Goal: Task Accomplishment & Management: Manage account settings

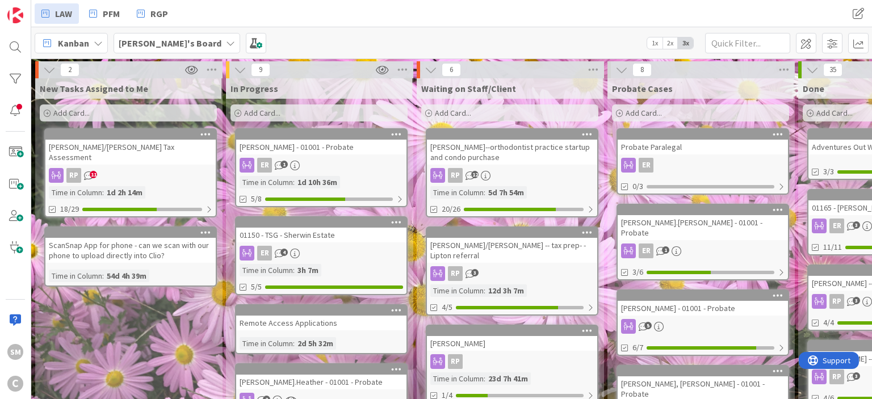
click at [337, 161] on div "ER 1" at bounding box center [321, 165] width 170 height 15
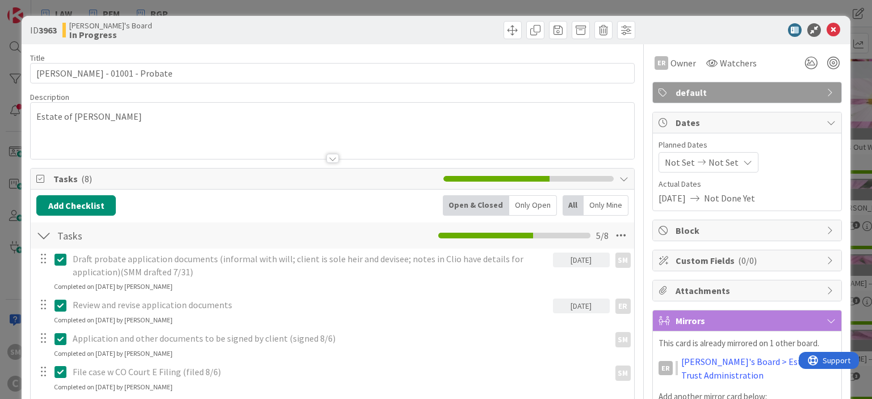
scroll to position [156, 0]
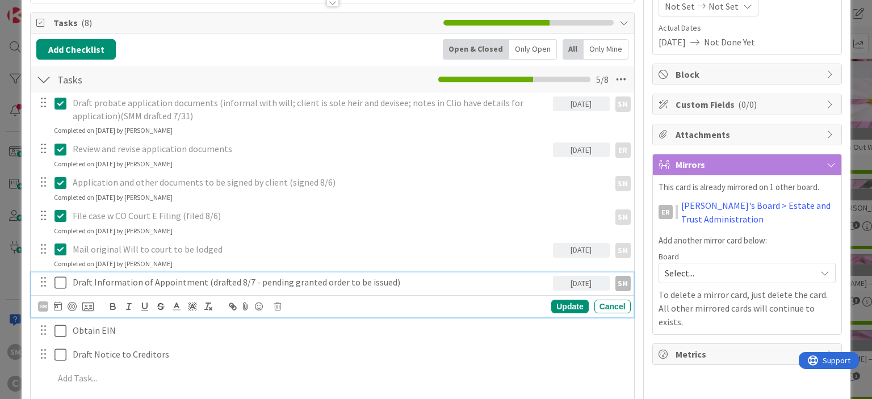
click at [121, 287] on p "Draft Information of Appointment (drafted 8/7 - pending granted order to be iss…" at bounding box center [311, 282] width 476 height 13
drag, startPoint x: 204, startPoint y: 283, endPoint x: 383, endPoint y: 285, distance: 179.3
click at [383, 285] on p "Draft Information of Appointment (drafted 8/7 - pending granted order to be iss…" at bounding box center [311, 282] width 476 height 13
click at [575, 304] on div "Update" at bounding box center [569, 307] width 37 height 14
click at [61, 281] on icon at bounding box center [62, 283] width 17 height 14
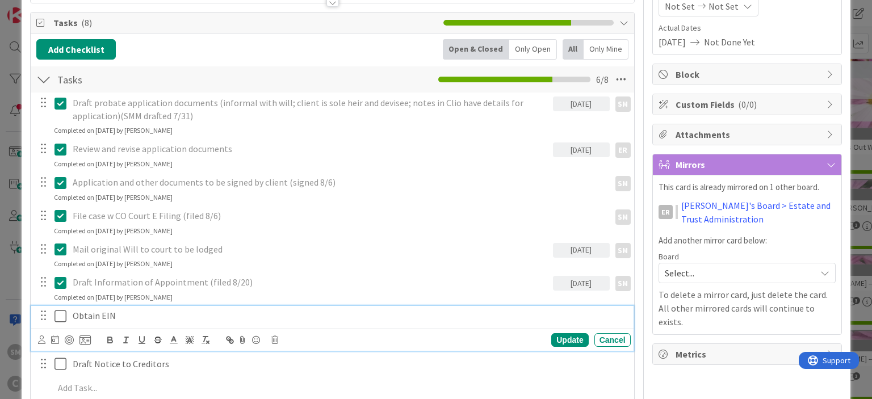
click at [144, 310] on p "Obtain EIN" at bounding box center [349, 315] width 553 height 13
click at [44, 336] on icon at bounding box center [41, 339] width 7 height 9
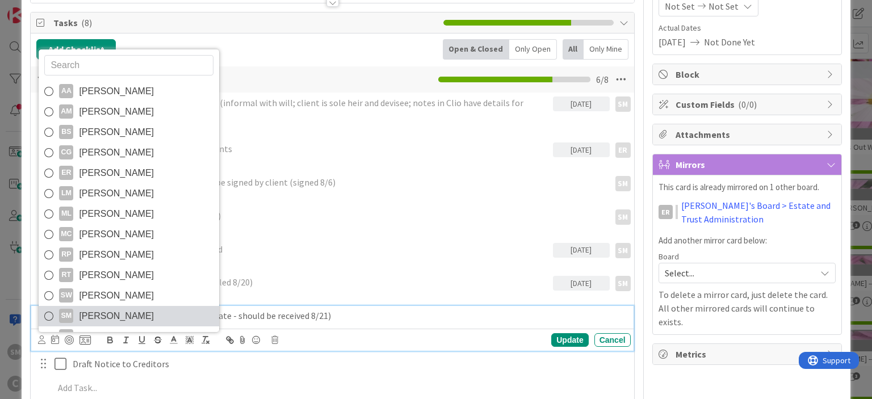
click at [102, 309] on span "[PERSON_NAME]" at bounding box center [116, 316] width 75 height 17
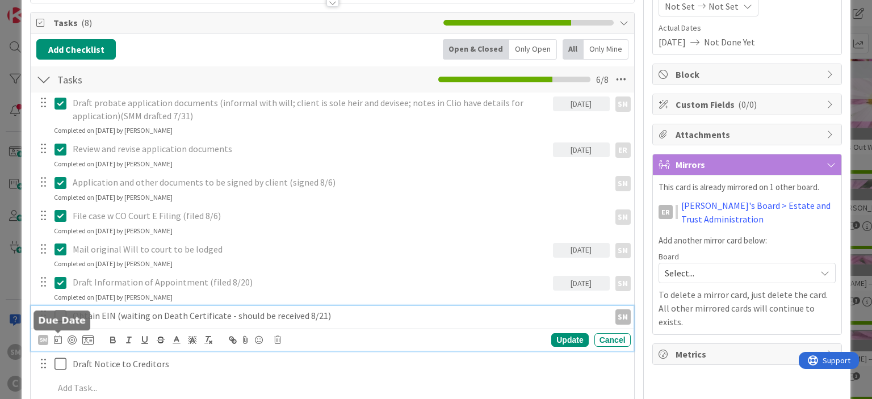
click at [58, 335] on icon at bounding box center [58, 339] width 8 height 9
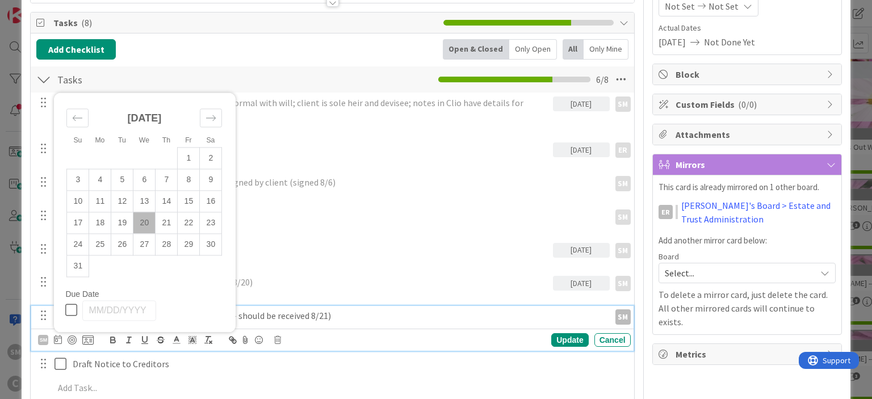
scroll to position [186, 0]
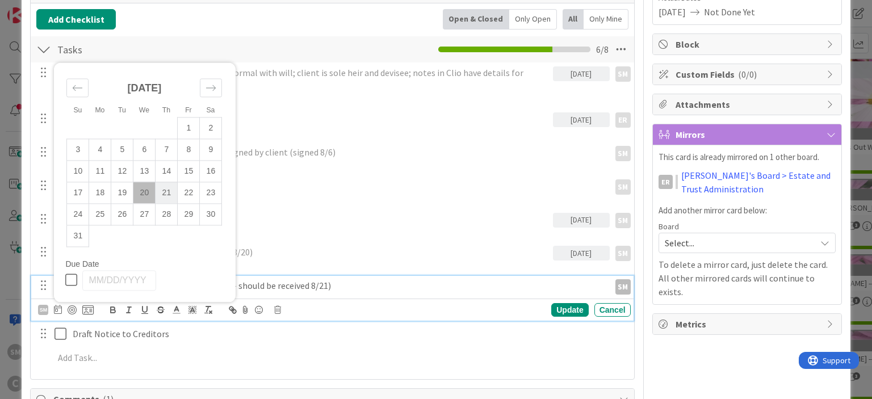
click at [167, 195] on td "21" at bounding box center [166, 193] width 22 height 22
type input "[DATE]"
click at [575, 306] on div "Update" at bounding box center [569, 310] width 37 height 14
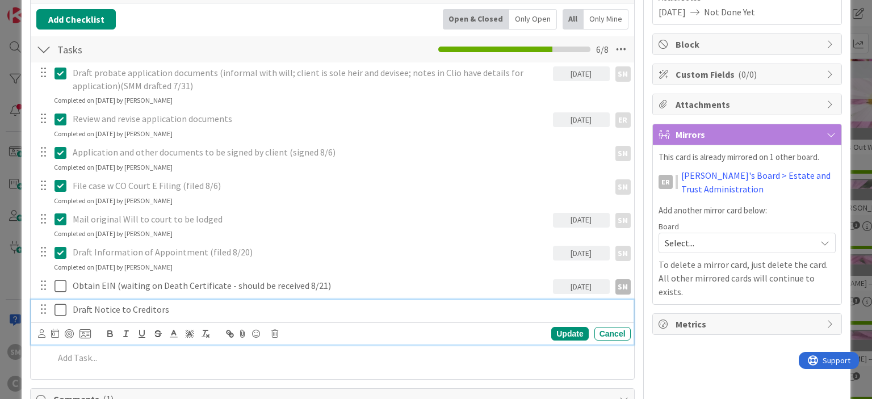
click at [78, 309] on p "Draft Notice to Creditors" at bounding box center [349, 309] width 553 height 13
click at [44, 333] on icon at bounding box center [41, 333] width 7 height 9
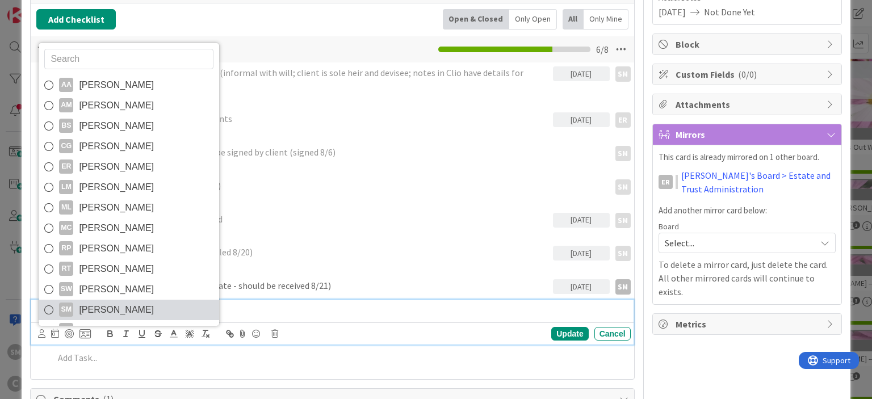
click at [112, 310] on span "[PERSON_NAME]" at bounding box center [116, 309] width 75 height 17
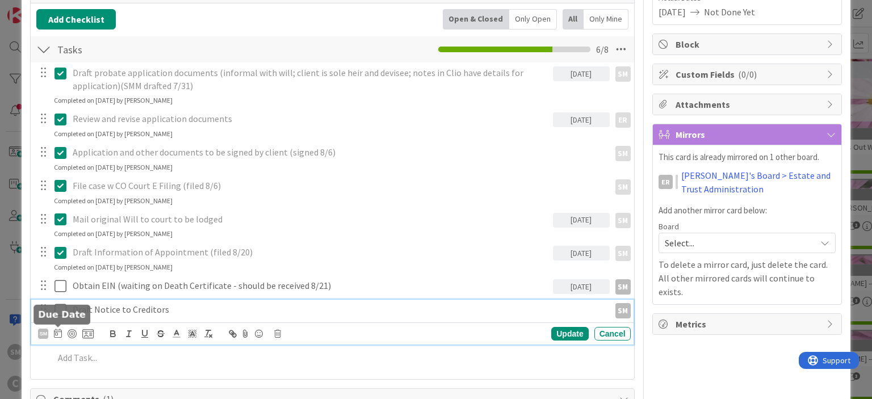
click at [56, 331] on icon at bounding box center [58, 333] width 8 height 9
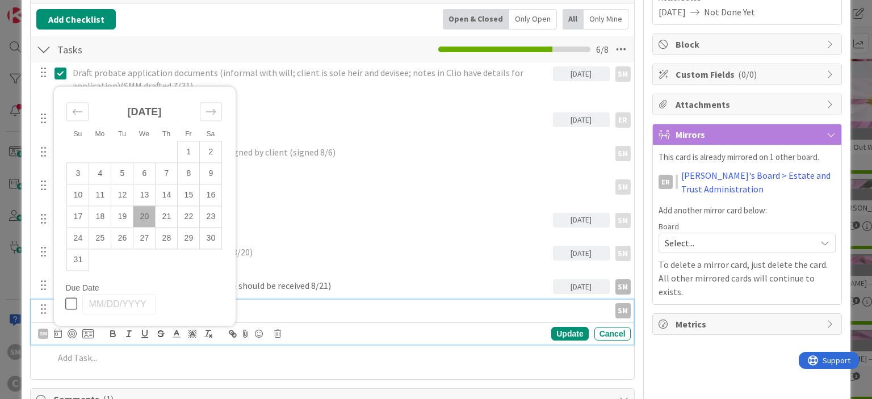
scroll to position [211, 0]
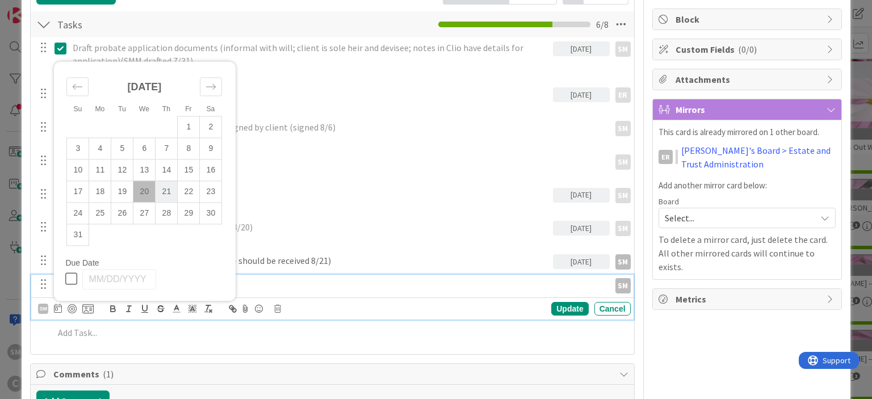
click at [170, 187] on td "21" at bounding box center [166, 192] width 22 height 22
type input "[DATE]"
click at [573, 306] on div "Update" at bounding box center [569, 309] width 37 height 14
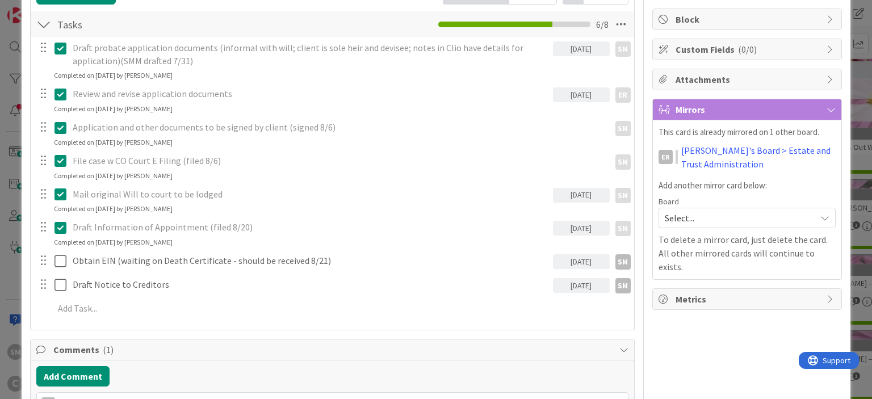
scroll to position [0, 0]
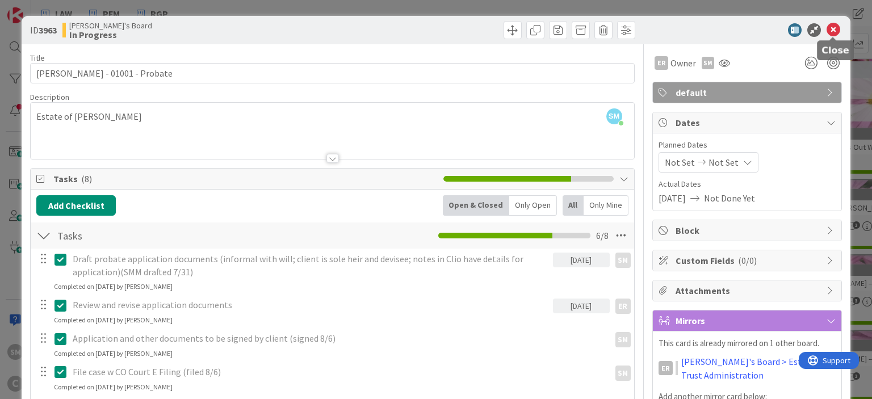
click at [835, 27] on icon at bounding box center [833, 30] width 14 height 14
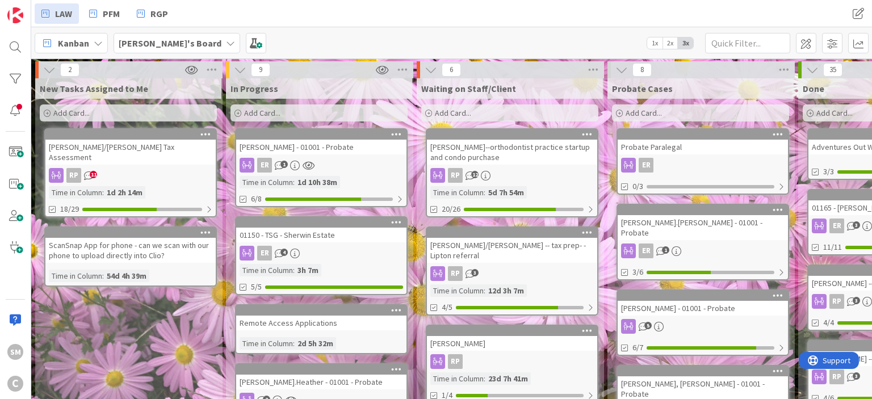
click at [319, 247] on div "ER 4" at bounding box center [321, 253] width 170 height 15
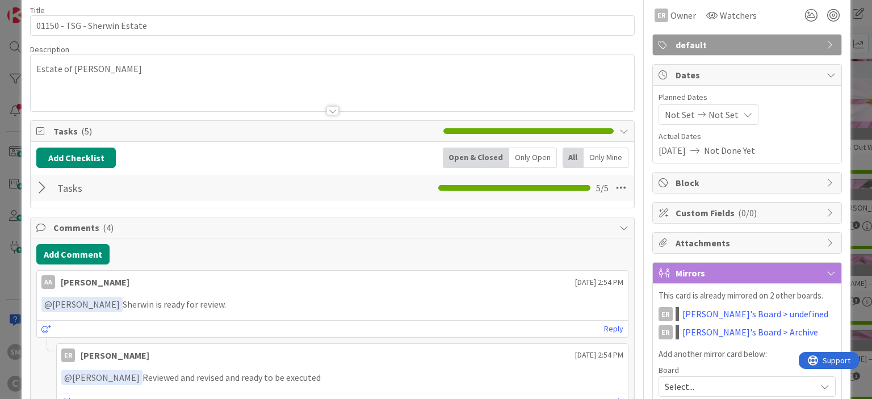
scroll to position [68, 0]
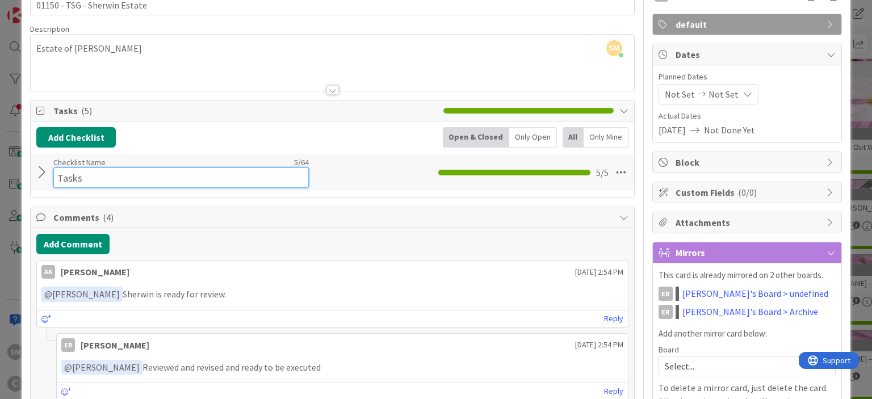
click at [56, 171] on input "Tasks" at bounding box center [180, 177] width 255 height 20
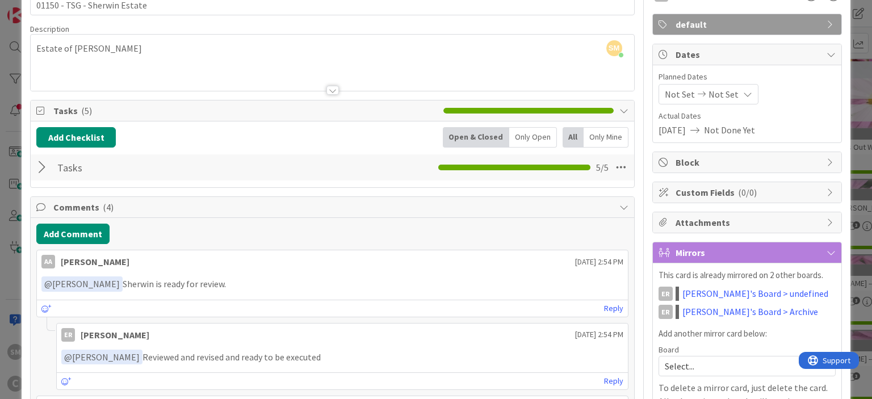
click at [38, 174] on div at bounding box center [43, 167] width 15 height 20
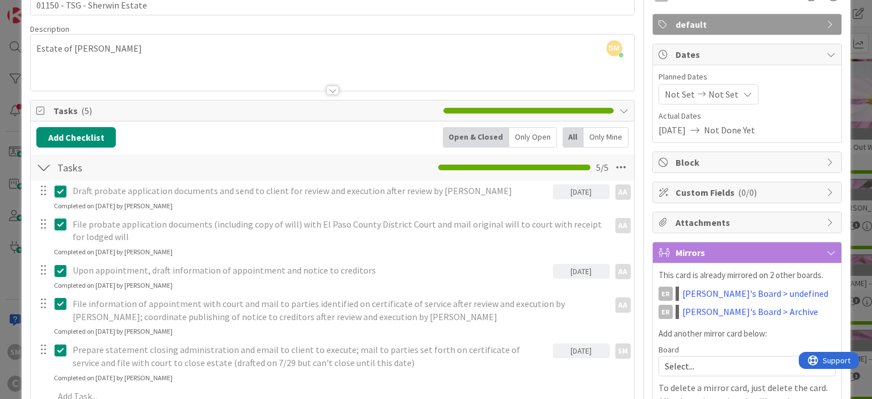
click at [41, 169] on div at bounding box center [43, 167] width 15 height 20
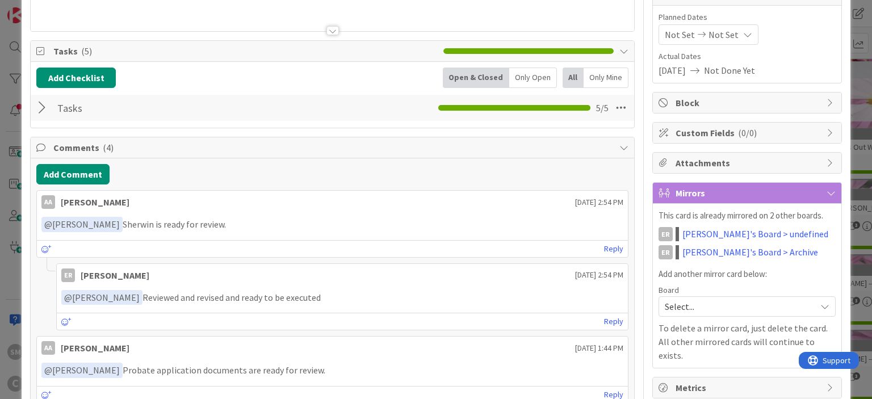
scroll to position [131, 0]
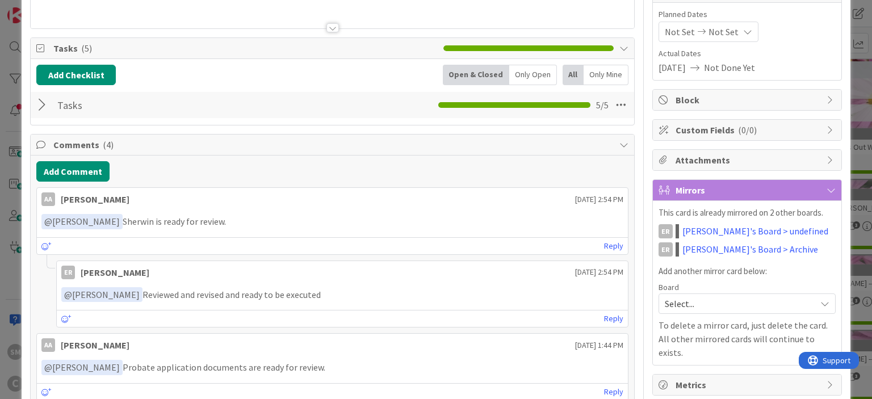
click at [42, 96] on div at bounding box center [43, 105] width 15 height 20
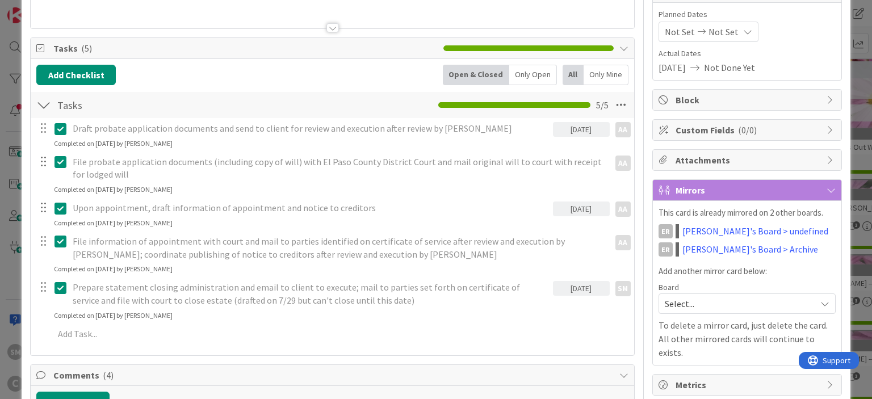
click at [60, 285] on icon at bounding box center [62, 288] width 17 height 14
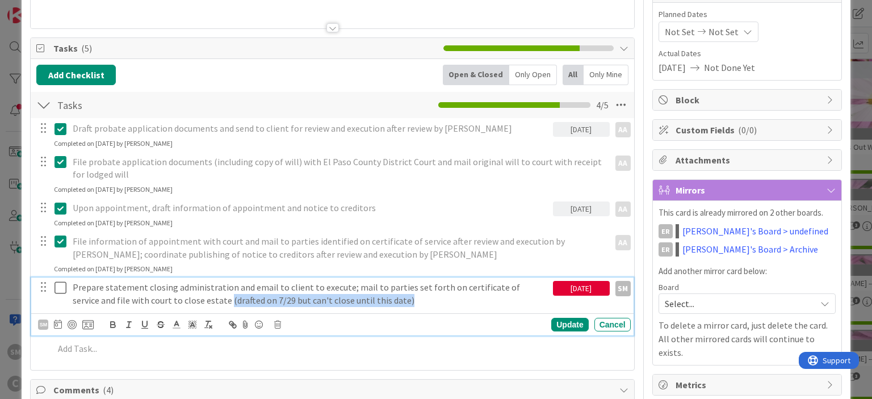
drag, startPoint x: 183, startPoint y: 300, endPoint x: 360, endPoint y: 304, distance: 177.1
click at [360, 304] on p "Prepare statement closing administration and email to client to execute; mail t…" at bounding box center [311, 294] width 476 height 26
click at [60, 284] on icon at bounding box center [62, 288] width 17 height 14
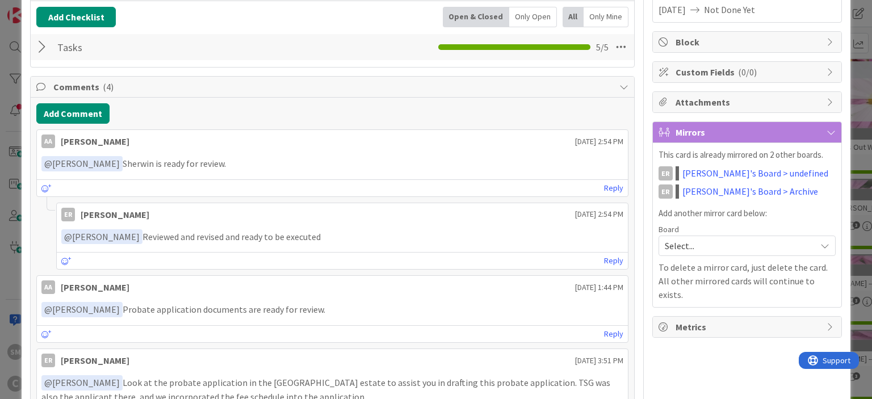
scroll to position [0, 0]
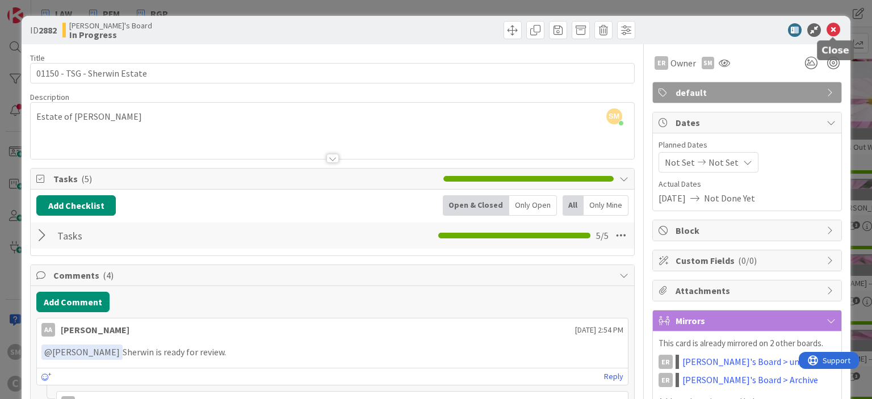
click at [835, 31] on icon at bounding box center [833, 30] width 14 height 14
